Goal: Find specific page/section: Find specific page/section

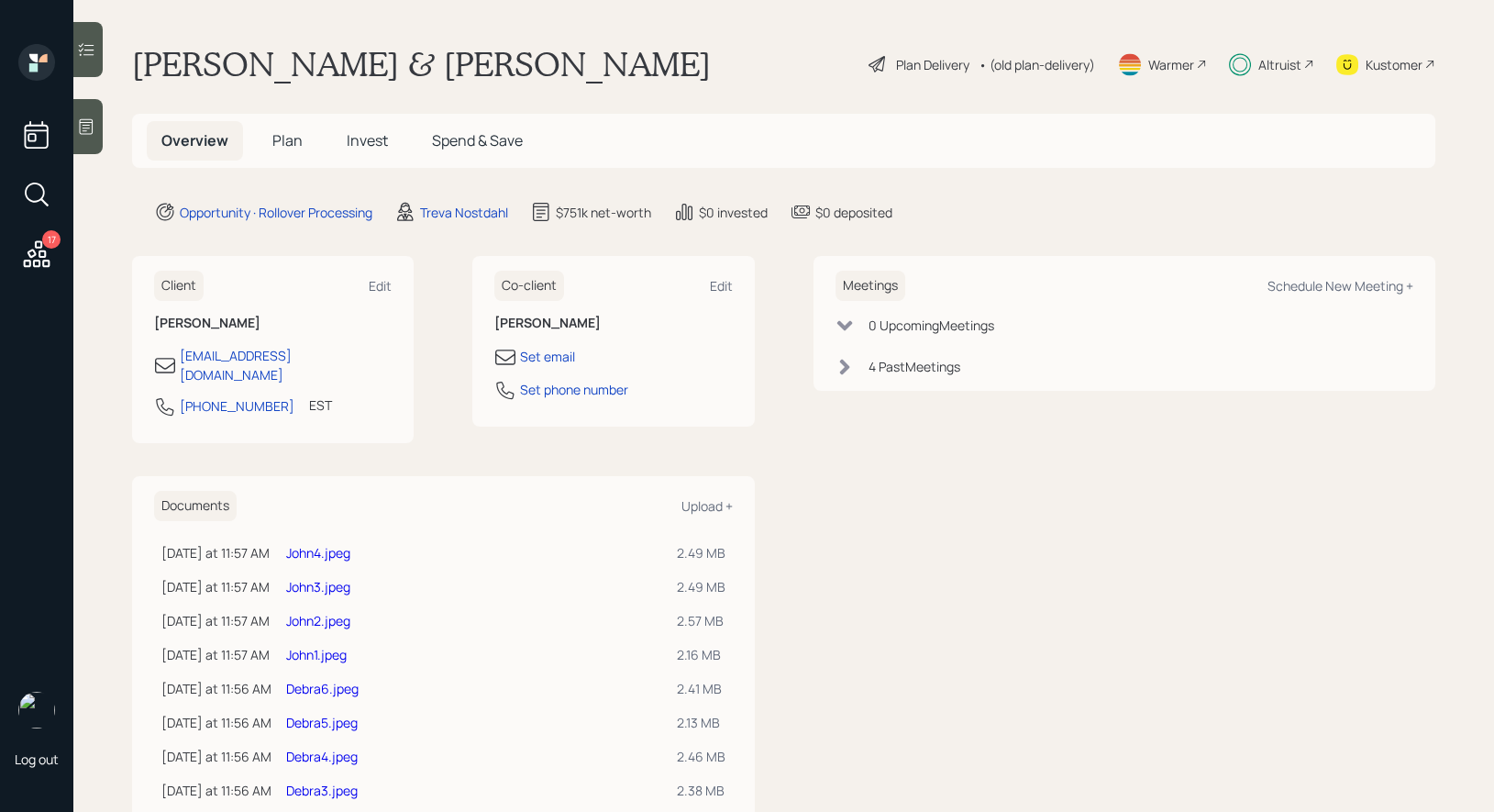
scroll to position [138, 0]
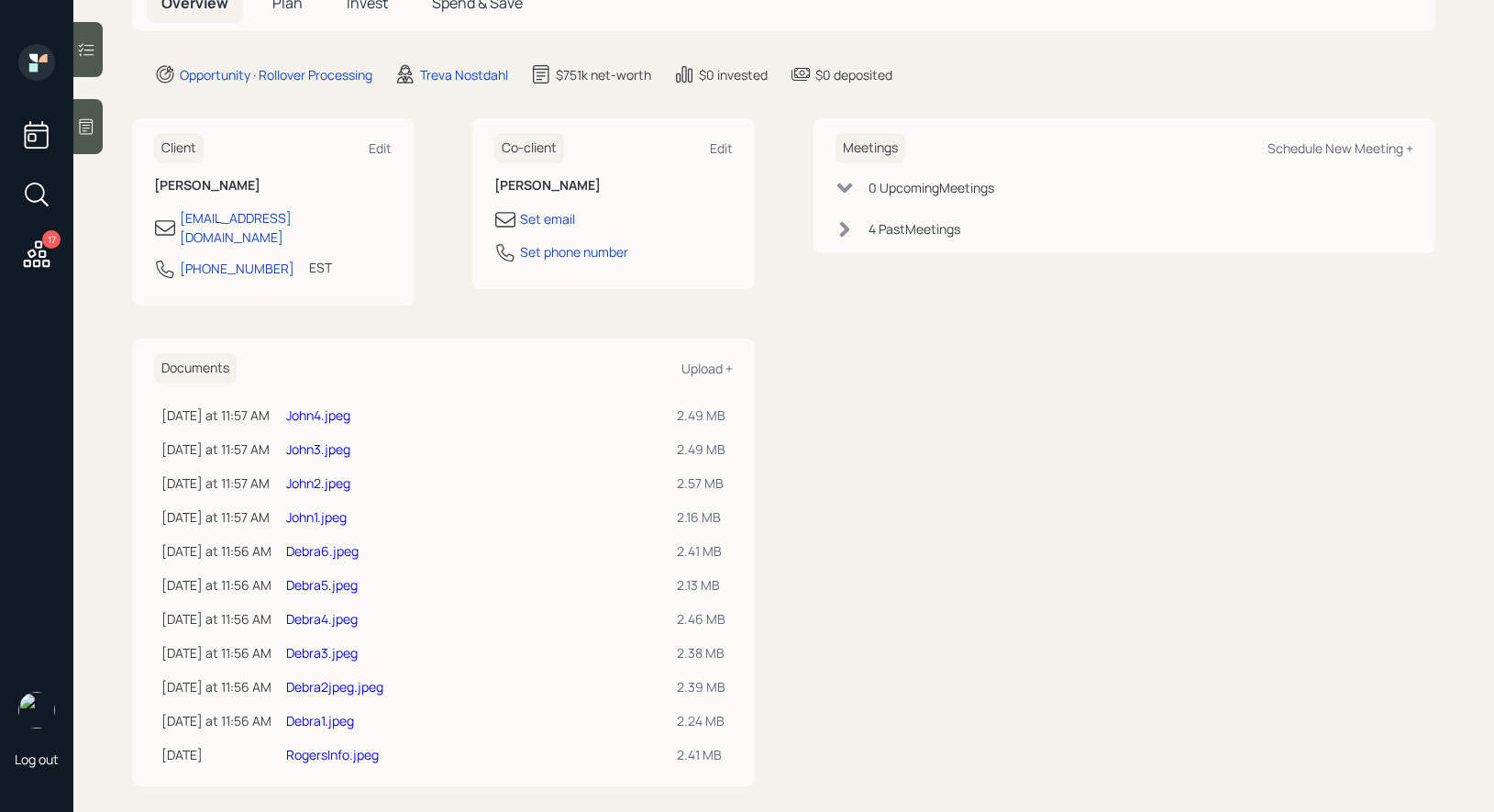
click at [326, 712] on link "Debra1.jpeg" at bounding box center [320, 721] width 68 height 17
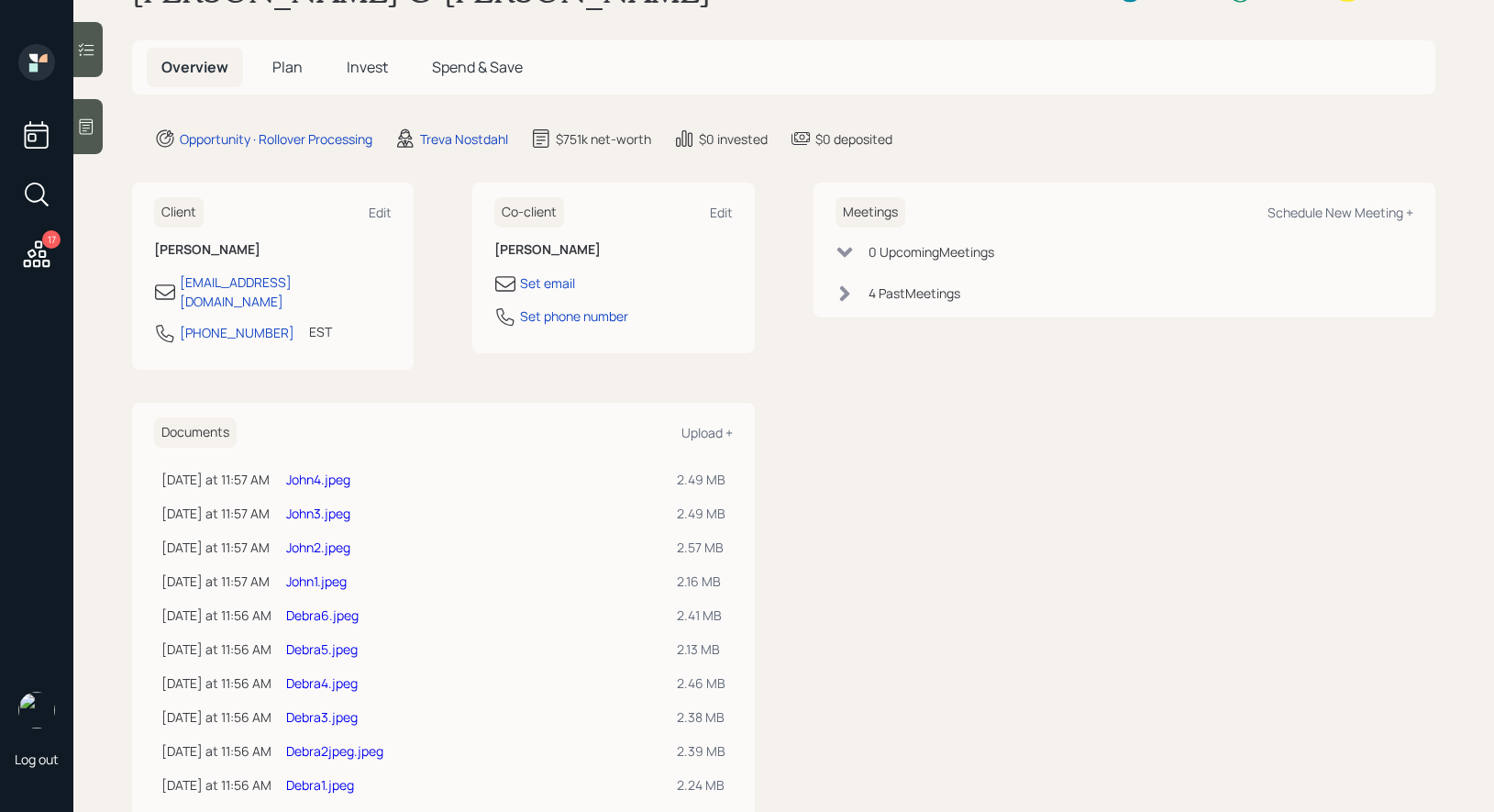
scroll to position [138, 0]
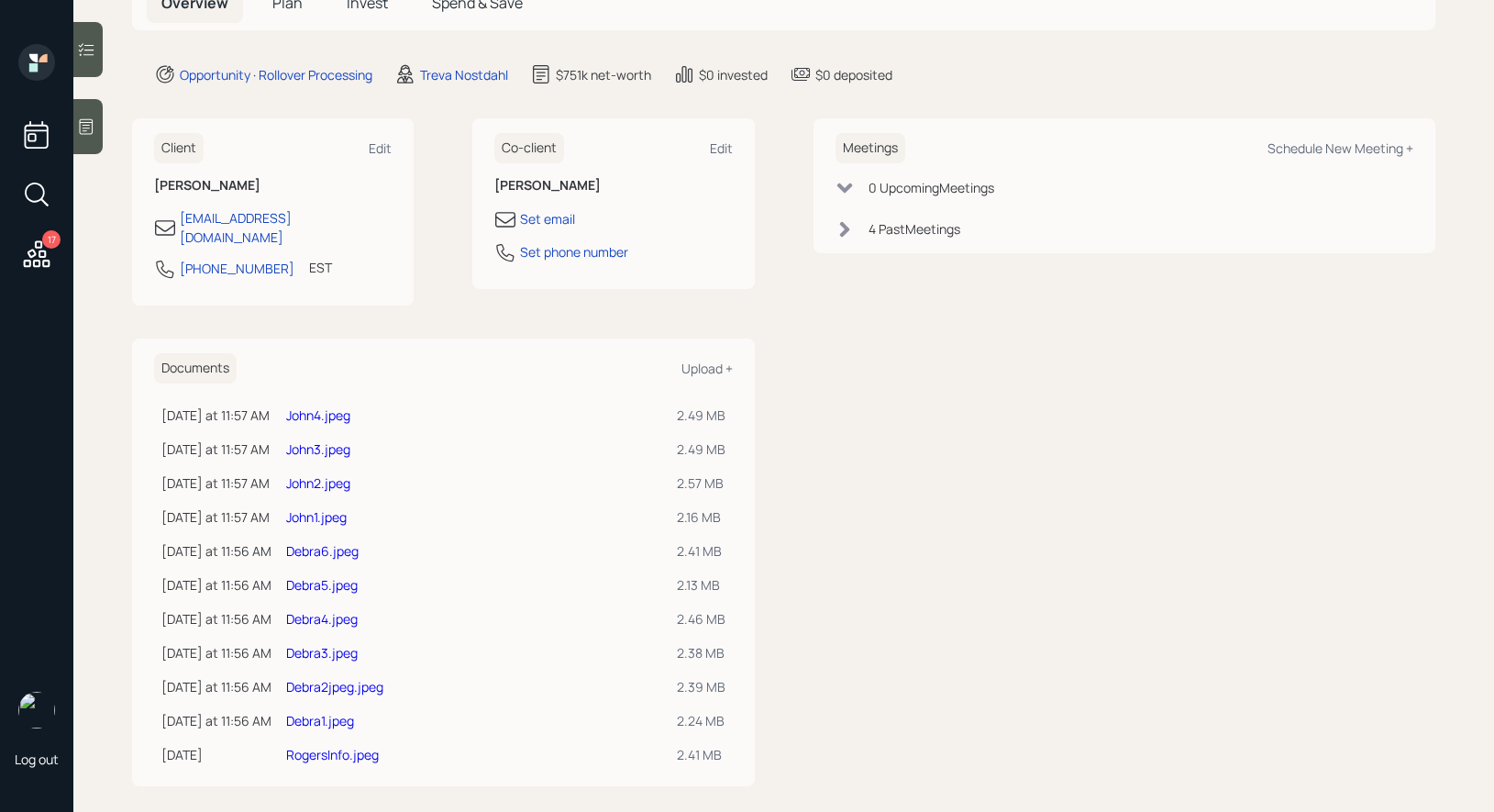
click at [339, 678] on link "Debra2jpeg.jpeg" at bounding box center [334, 687] width 97 height 17
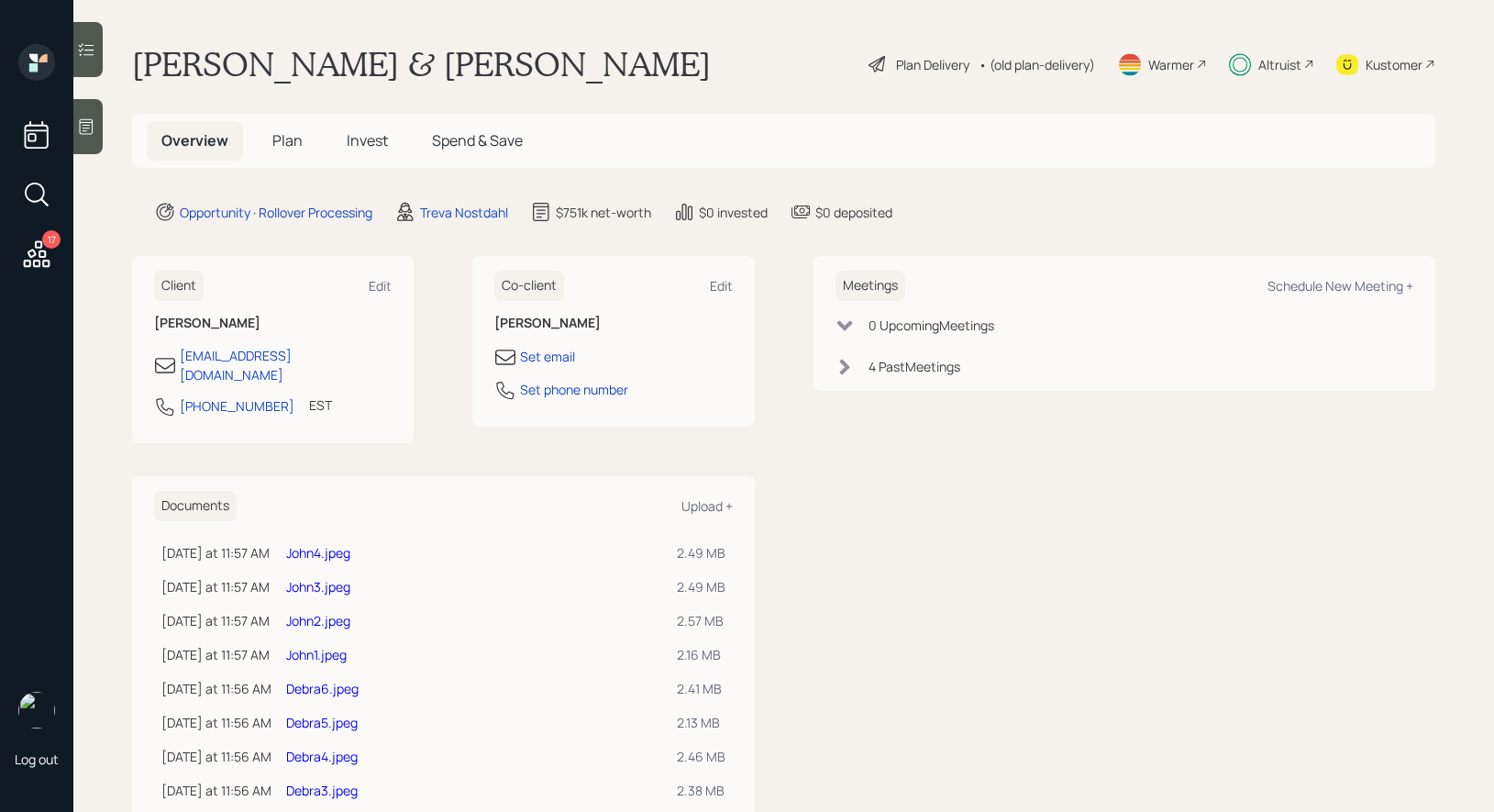
scroll to position [138, 0]
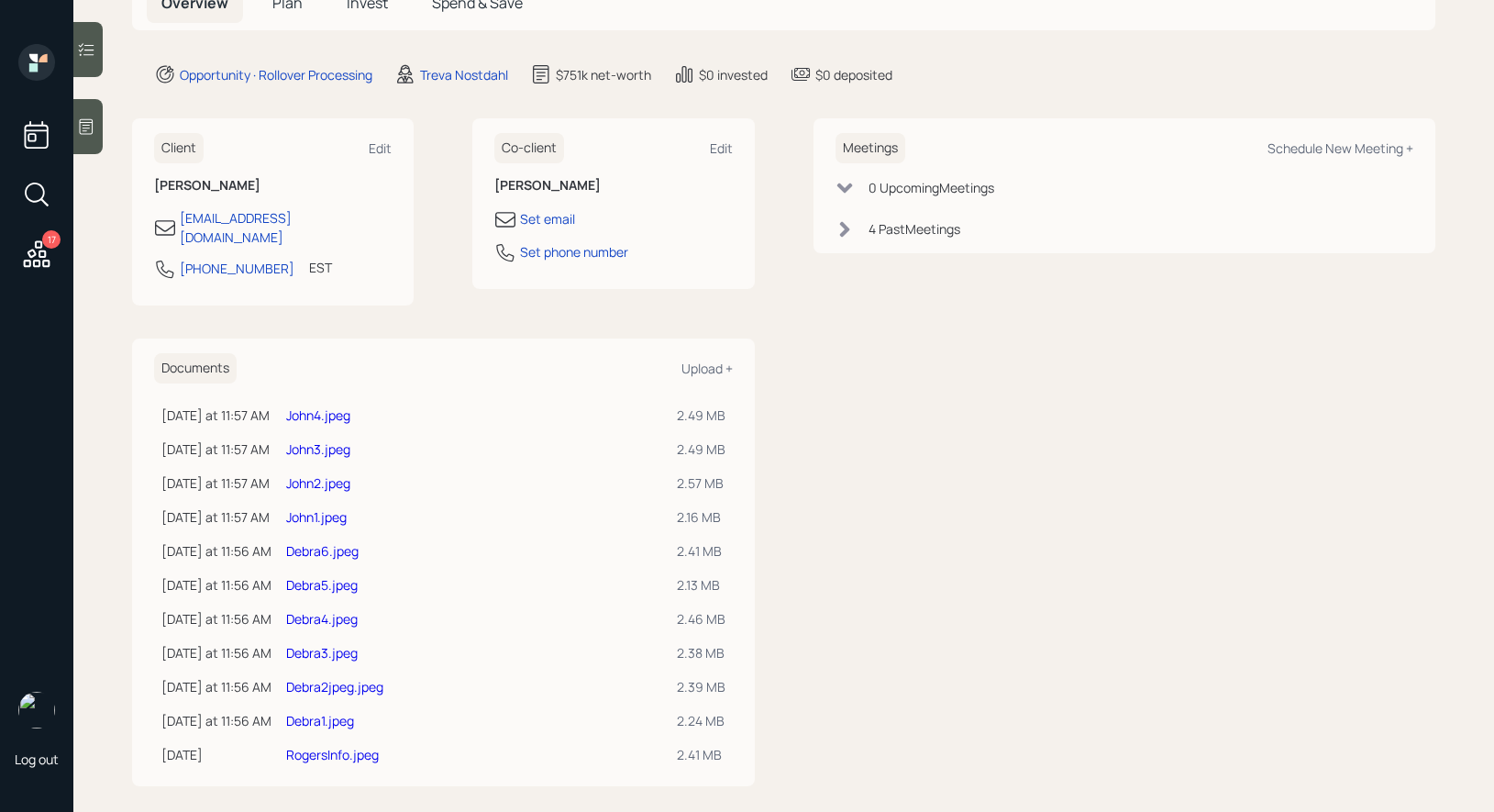
click at [328, 712] on link "Debra1.jpeg" at bounding box center [320, 721] width 68 height 17
